Goal: Go to known website: Go to known website

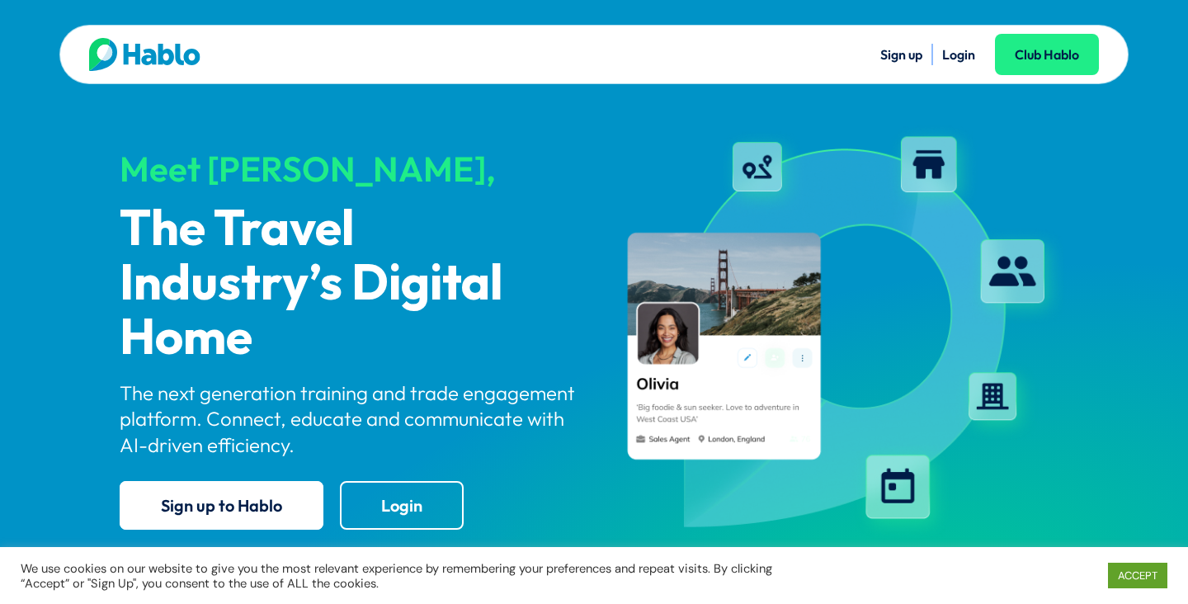
click at [968, 52] on link "Login" at bounding box center [958, 54] width 33 height 16
click at [944, 46] on link "Login" at bounding box center [958, 54] width 33 height 16
